Goal: Task Accomplishment & Management: Use online tool/utility

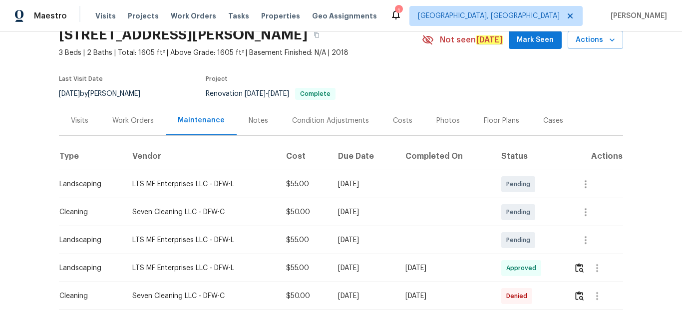
scroll to position [103, 0]
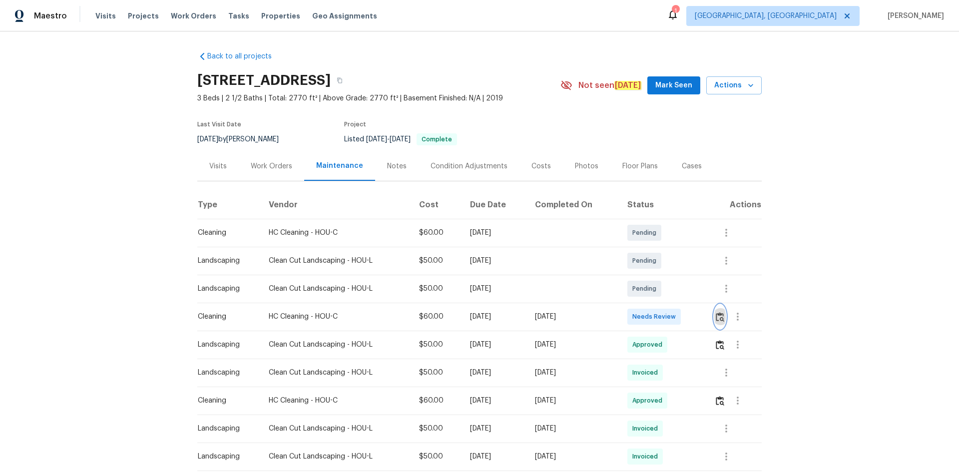
click at [682, 319] on img "button" at bounding box center [720, 316] width 8 height 9
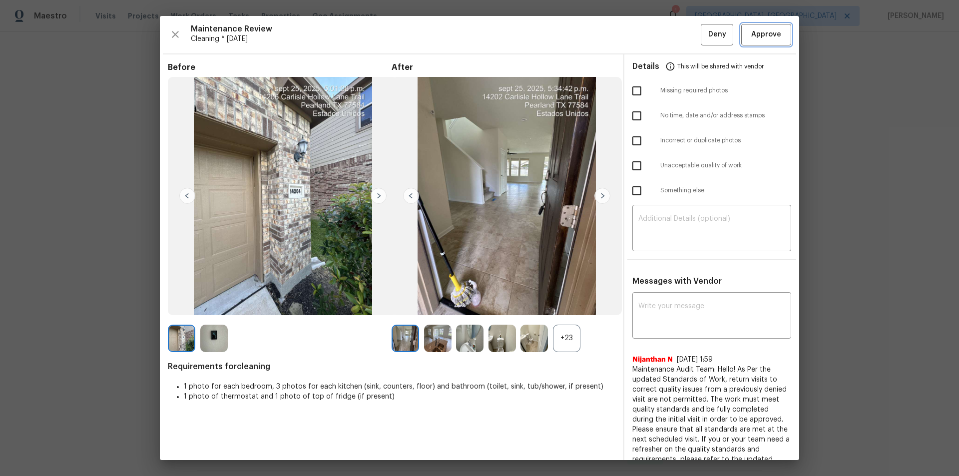
drag, startPoint x: 771, startPoint y: 28, endPoint x: 771, endPoint y: 35, distance: 7.0
click at [682, 28] on button "Approve" at bounding box center [766, 34] width 50 height 21
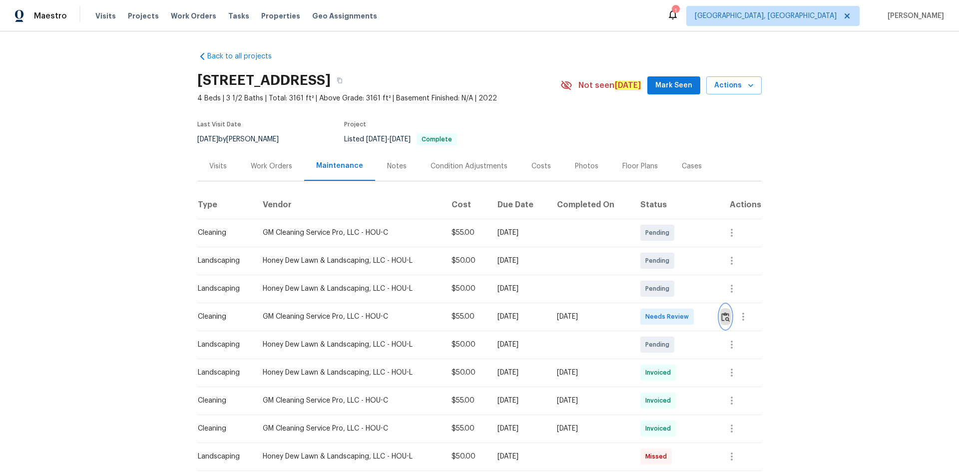
click at [721, 319] on img "button" at bounding box center [725, 316] width 8 height 9
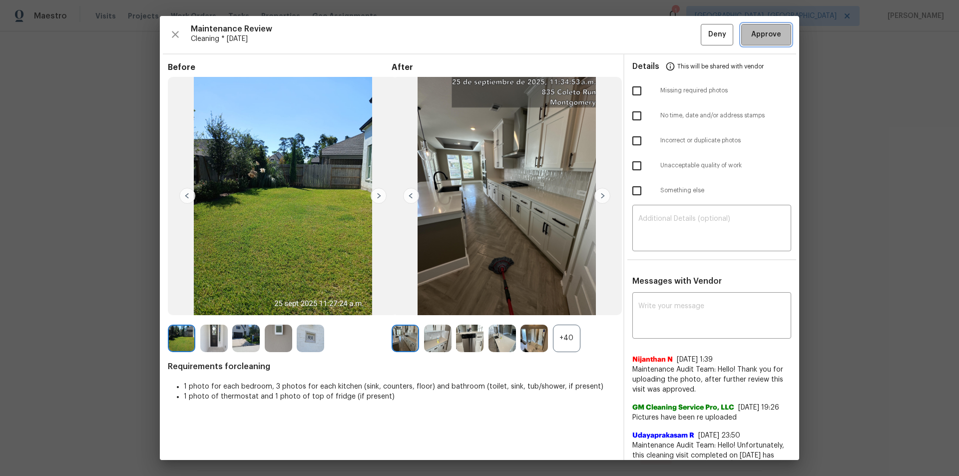
click at [770, 34] on span "Approve" at bounding box center [766, 34] width 30 height 12
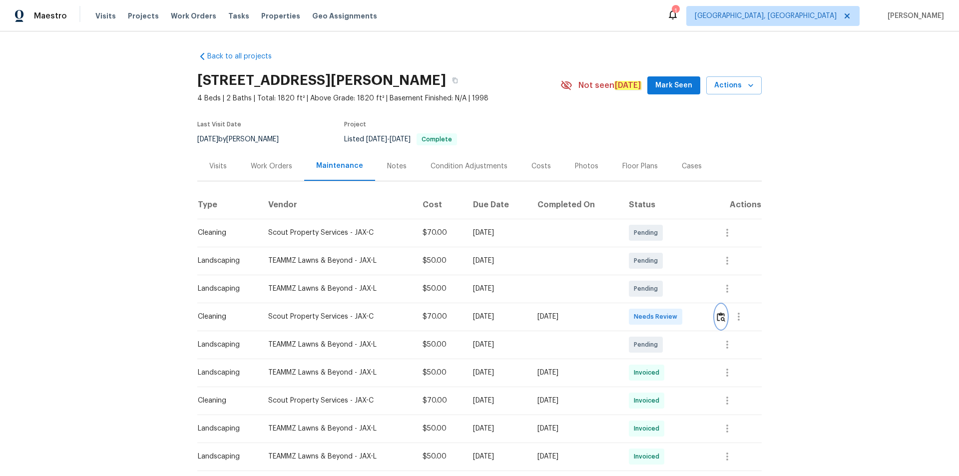
click at [682, 316] on img "button" at bounding box center [721, 316] width 8 height 9
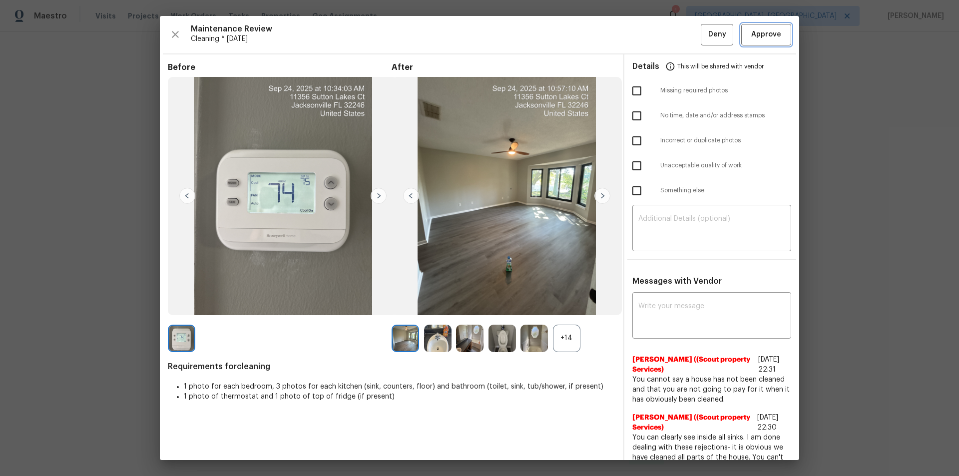
click at [682, 35] on span "Approve" at bounding box center [766, 34] width 30 height 12
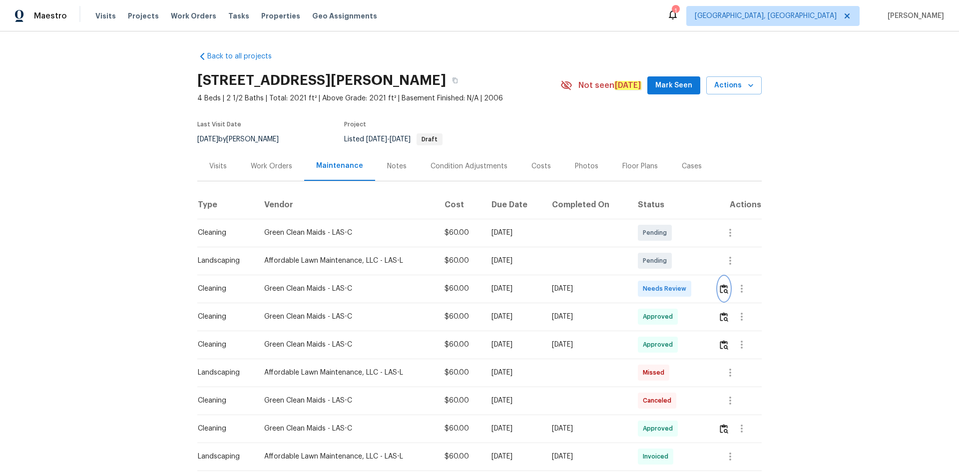
click at [682, 286] on img "button" at bounding box center [724, 288] width 8 height 9
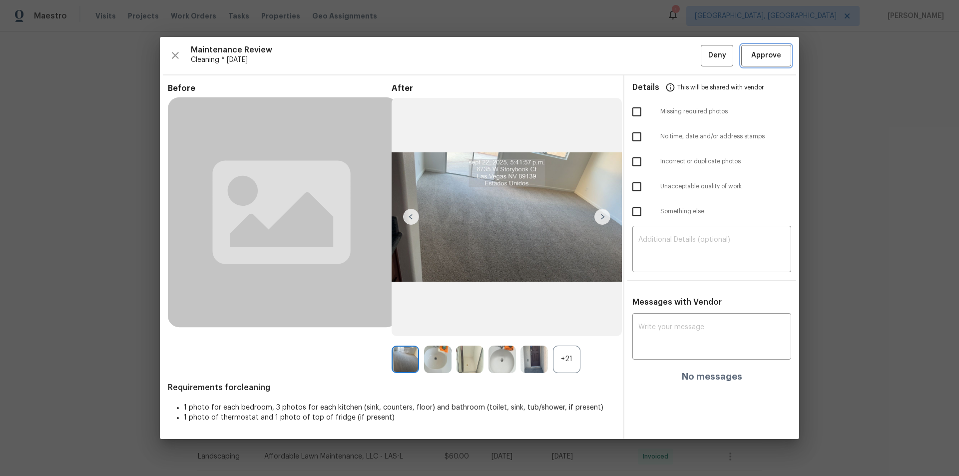
click at [682, 57] on button "Approve" at bounding box center [766, 55] width 50 height 21
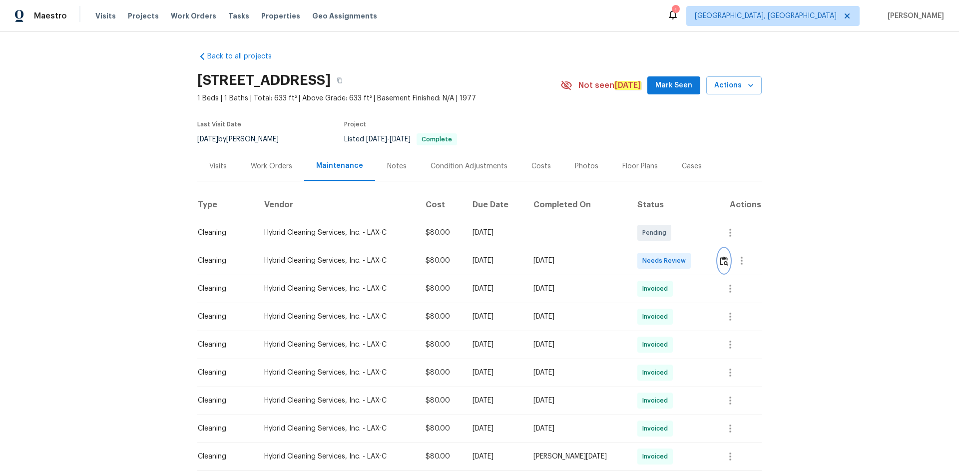
click at [682, 258] on button "button" at bounding box center [723, 261] width 11 height 24
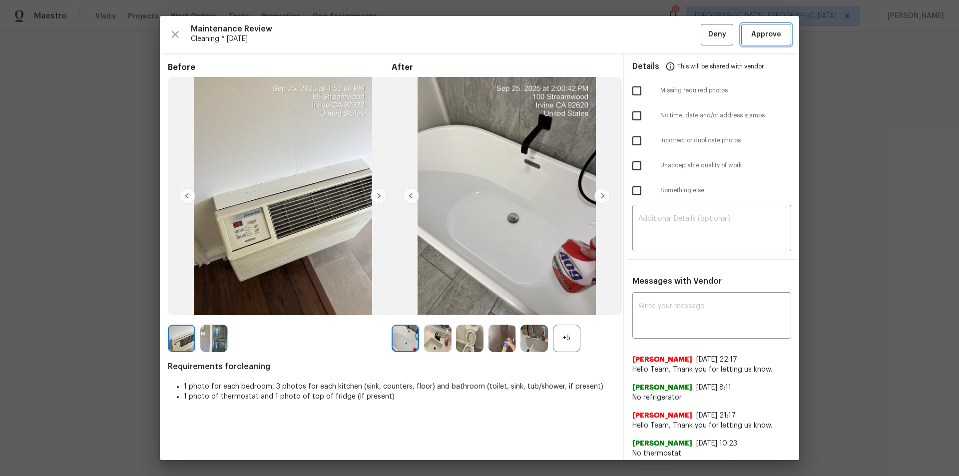
drag, startPoint x: 771, startPoint y: 27, endPoint x: 763, endPoint y: 67, distance: 40.2
click at [682, 29] on button "Approve" at bounding box center [766, 34] width 50 height 21
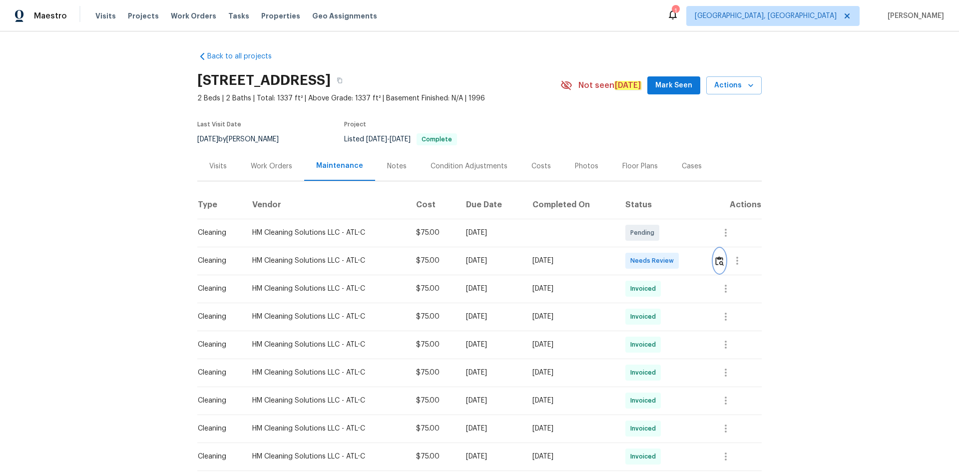
click at [682, 266] on button "button" at bounding box center [719, 261] width 11 height 24
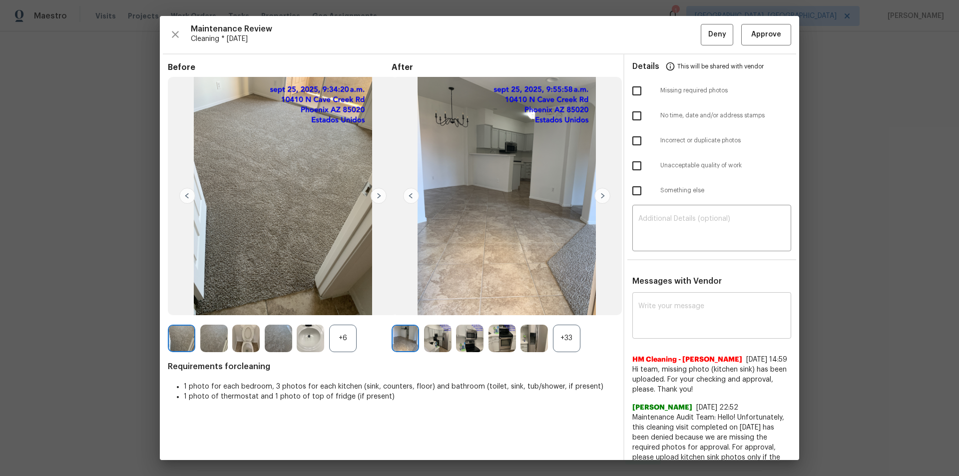
click at [662, 320] on textarea at bounding box center [711, 317] width 147 height 28
paste textarea "Maintenance Audit Team: Hello! After further review, the visit(09/25/2025) has …"
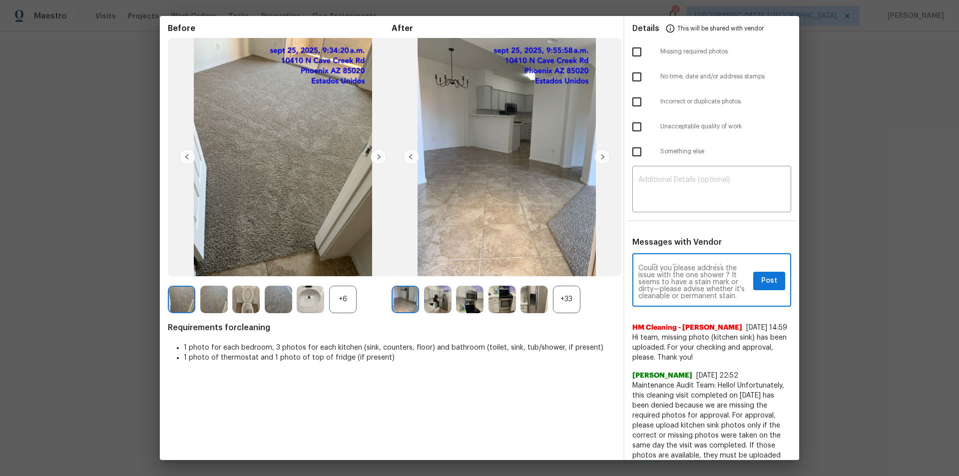
scroll to position [23, 0]
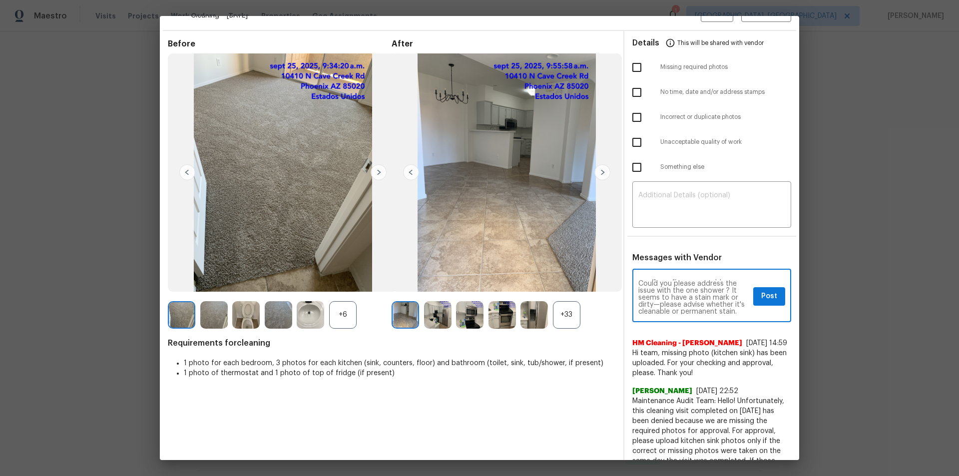
type textarea "Maintenance Audit Team: Hello! After further review, the visit(09/25/2025) has …"
click at [682, 293] on span "Post" at bounding box center [769, 296] width 16 height 12
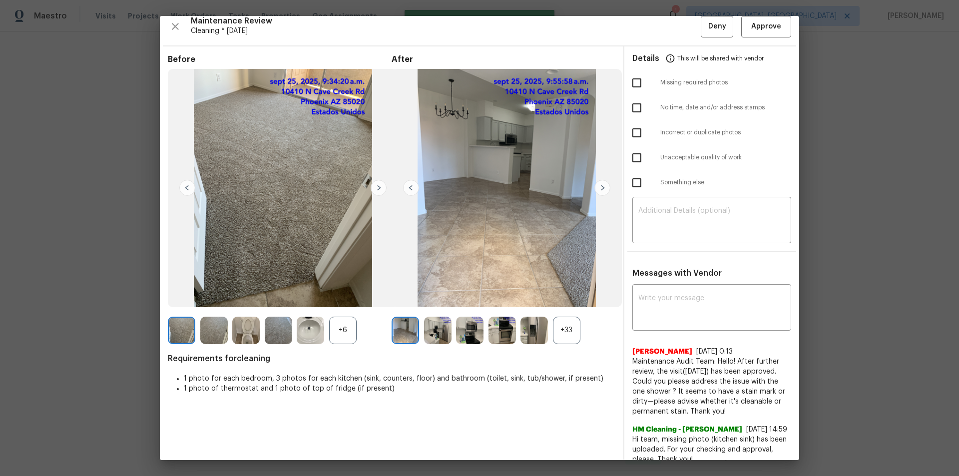
scroll to position [0, 0]
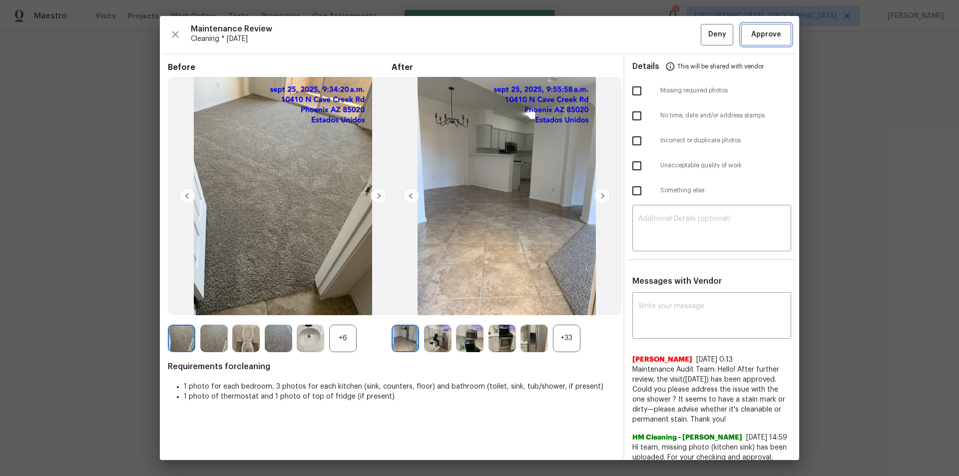
click at [682, 28] on button "Approve" at bounding box center [766, 34] width 50 height 21
